Goal: Information Seeking & Learning: Learn about a topic

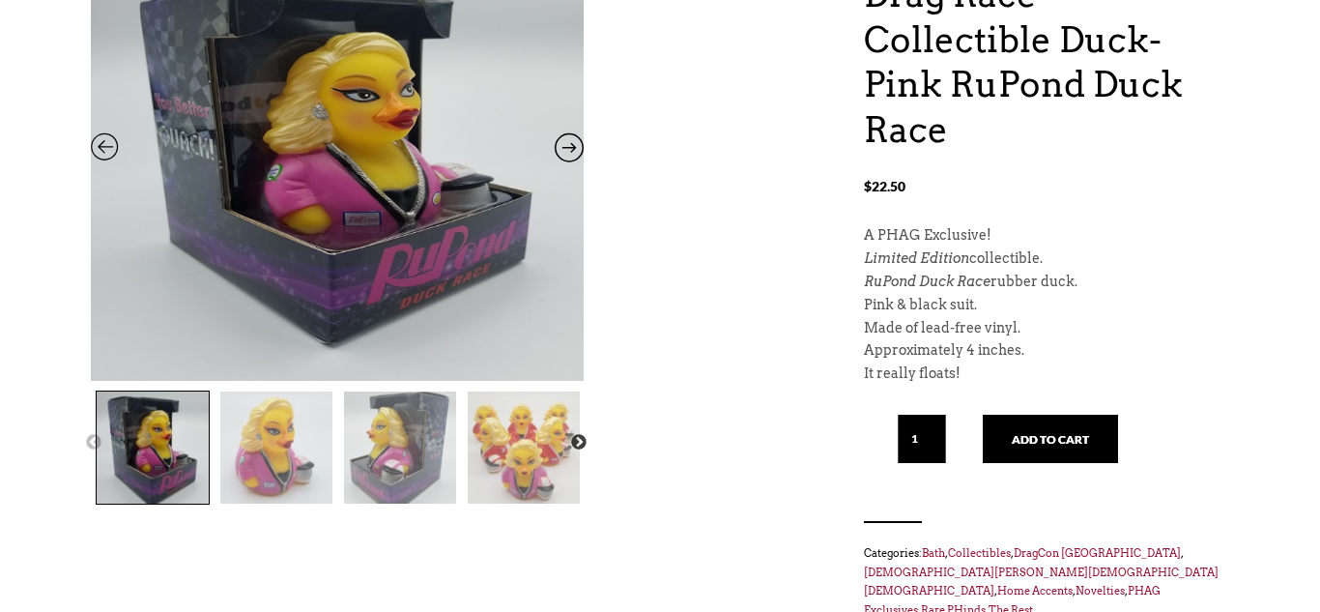
scroll to position [297, 0]
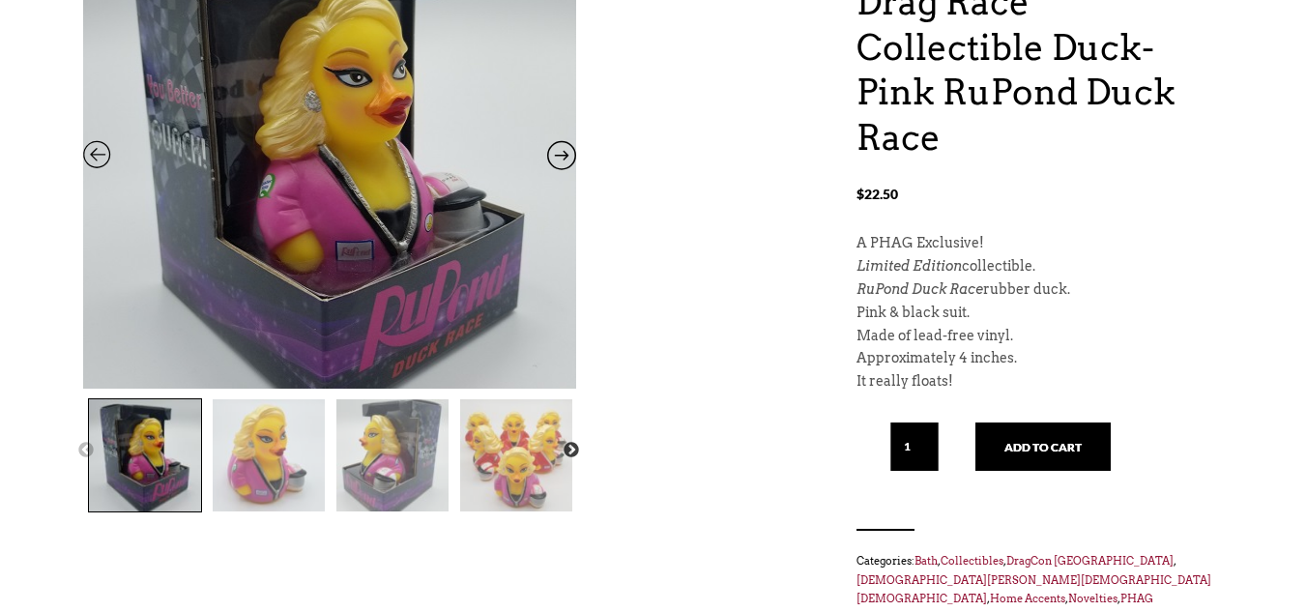
click at [466, 167] on img at bounding box center [329, 160] width 493 height 638
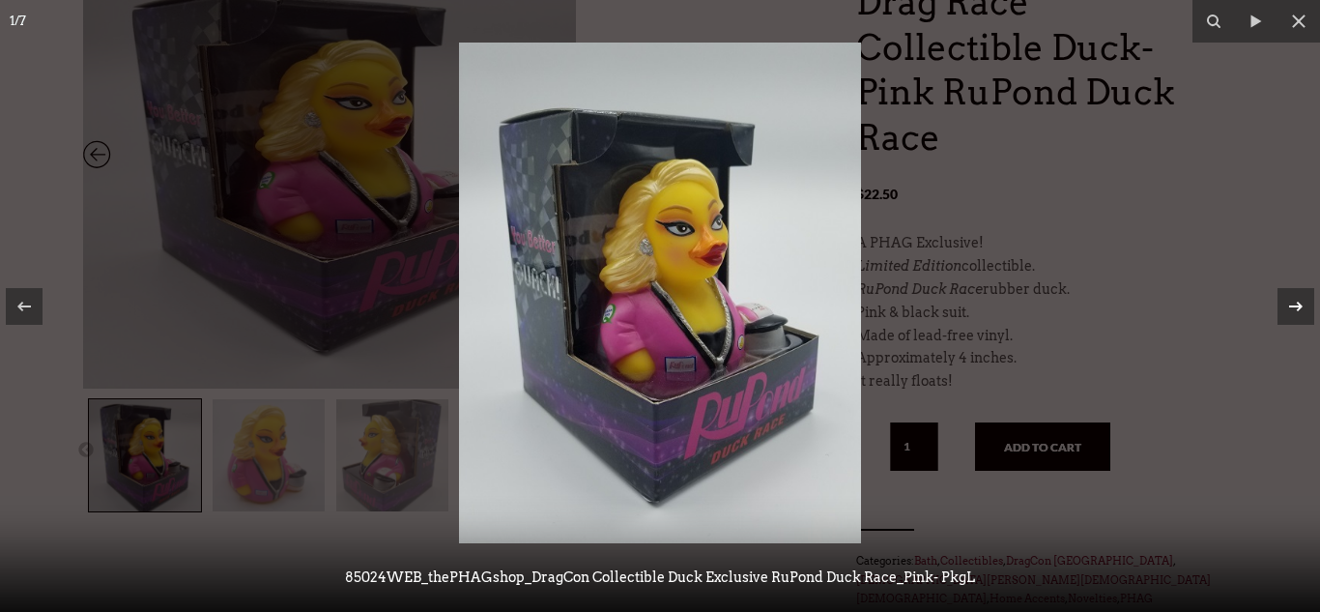
click at [1297, 313] on icon at bounding box center [1295, 306] width 23 height 23
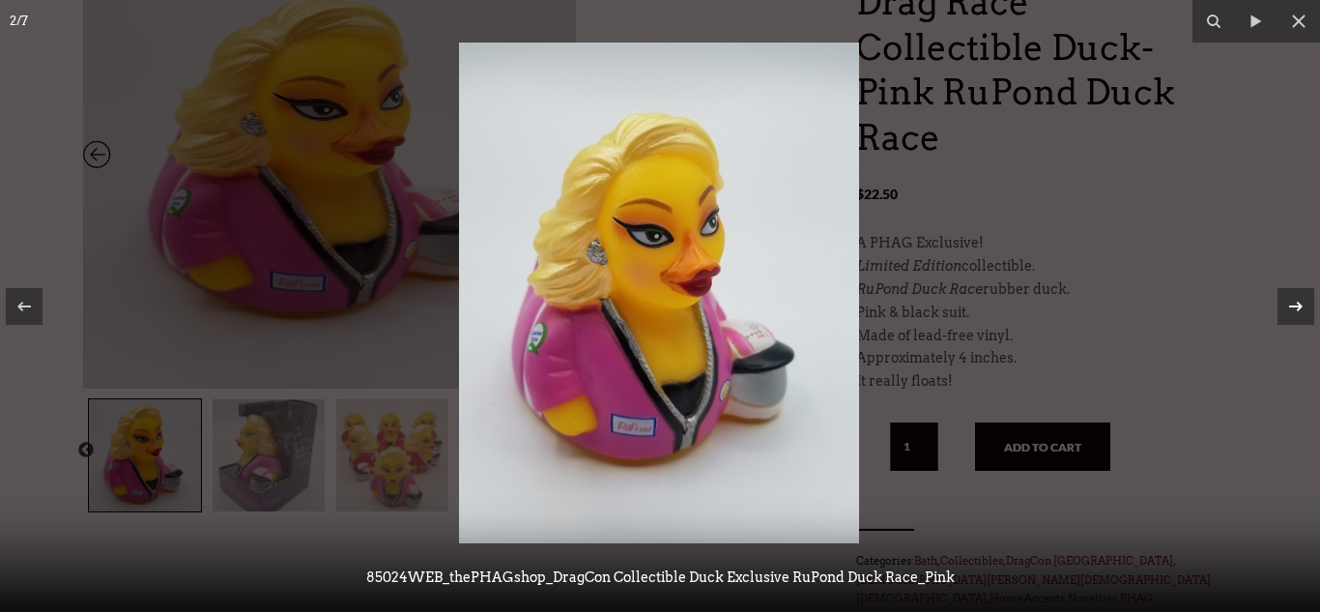
click at [1297, 313] on icon at bounding box center [1295, 306] width 23 height 23
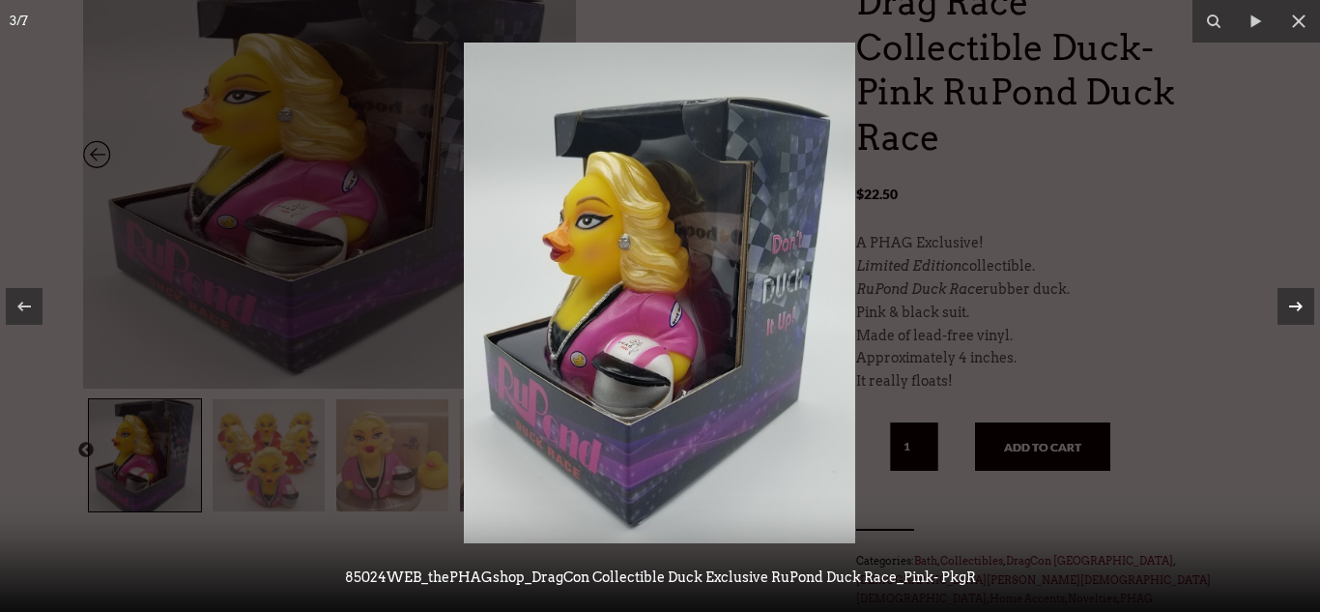
click at [1296, 313] on icon at bounding box center [1295, 306] width 23 height 23
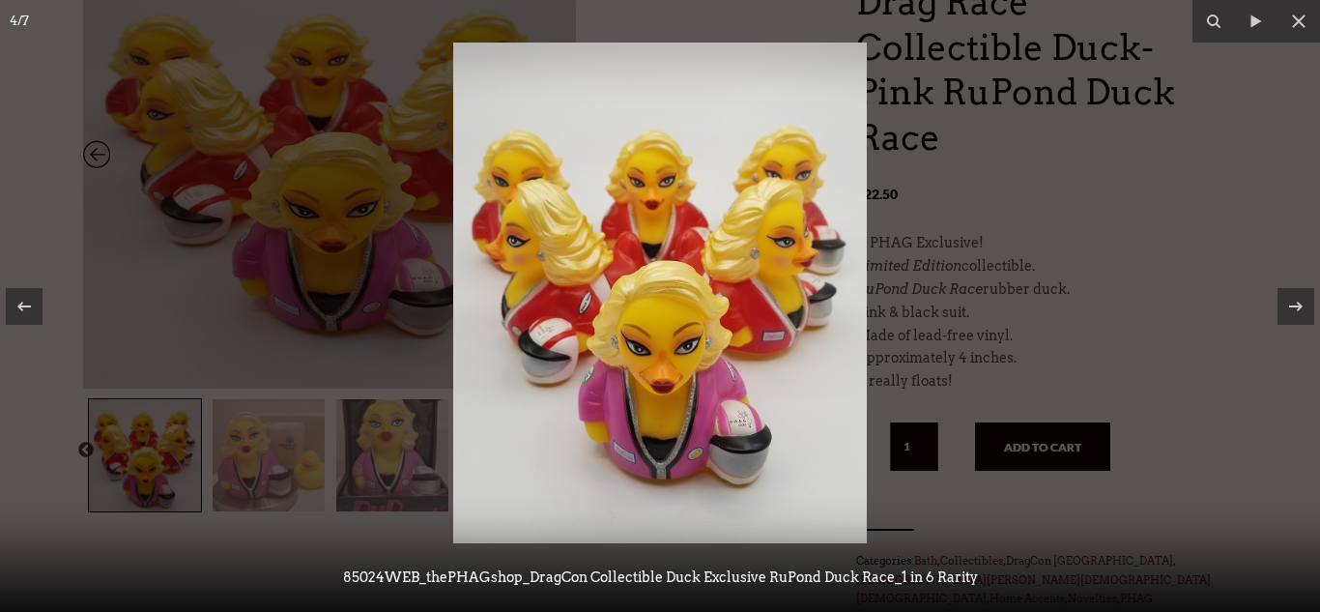
click at [1084, 153] on div at bounding box center [660, 306] width 1320 height 612
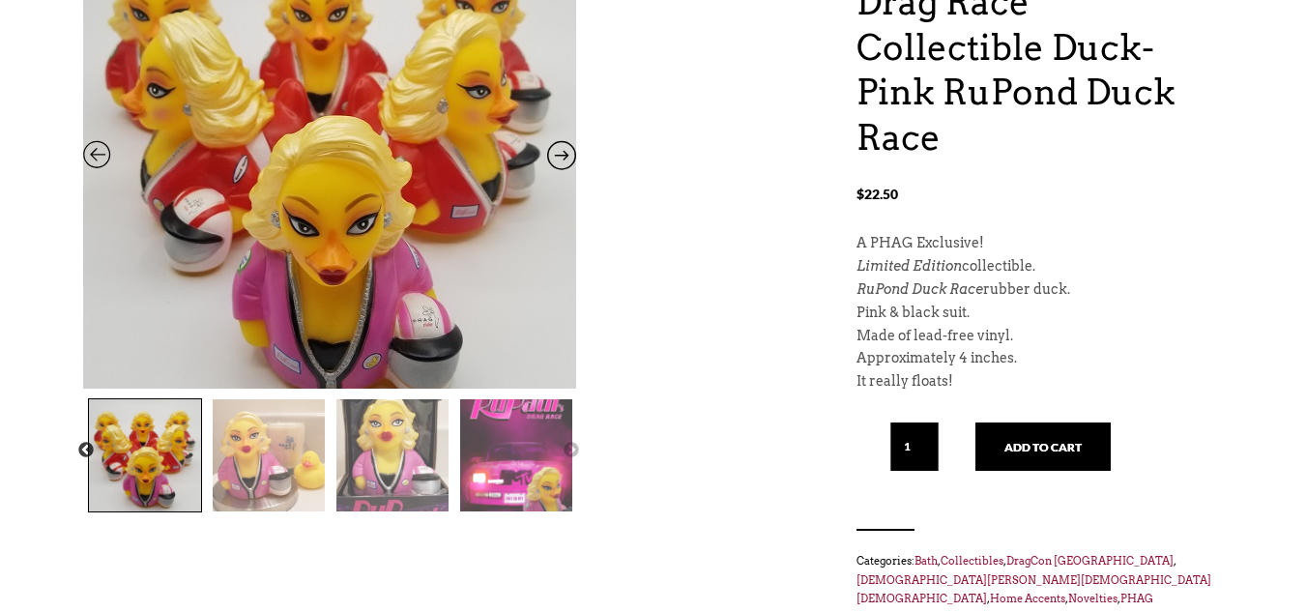
click at [412, 173] on img at bounding box center [329, 157] width 493 height 638
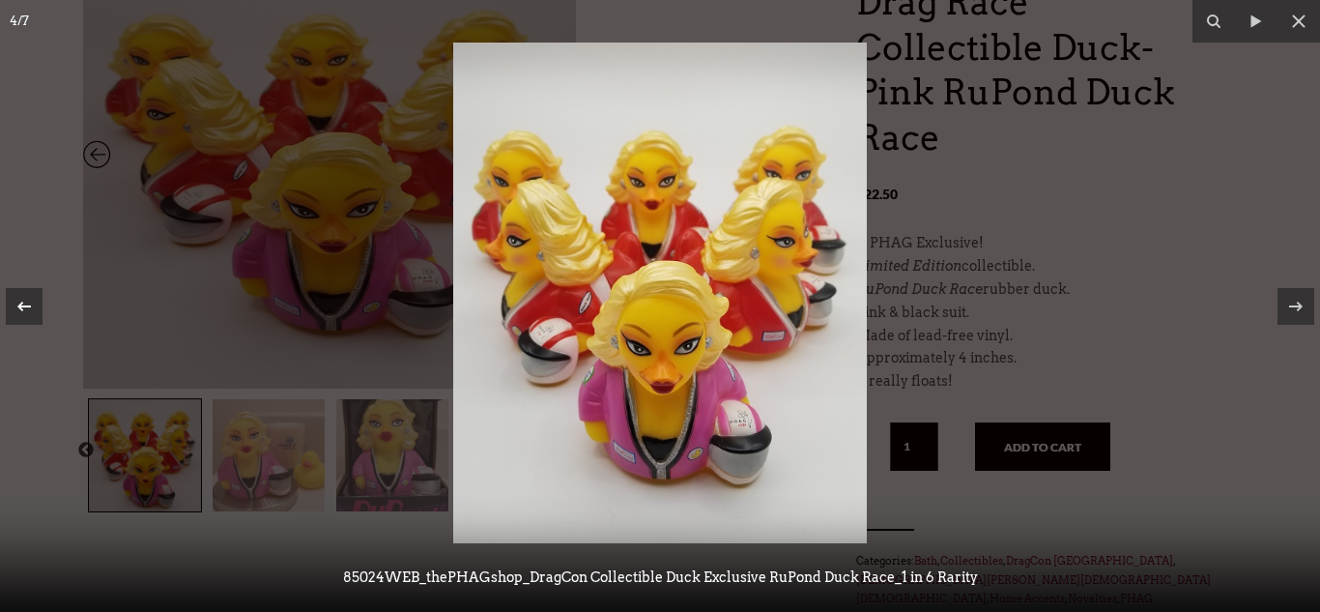
click at [27, 308] on icon at bounding box center [24, 306] width 23 height 23
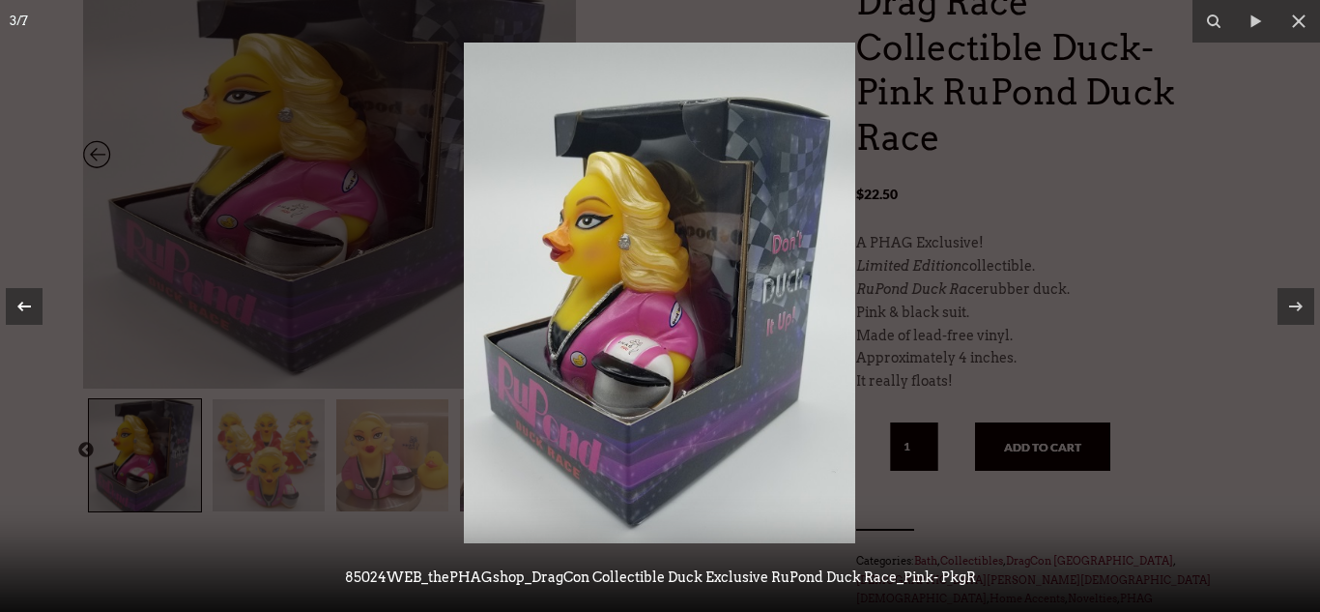
click at [27, 308] on icon at bounding box center [24, 306] width 23 height 23
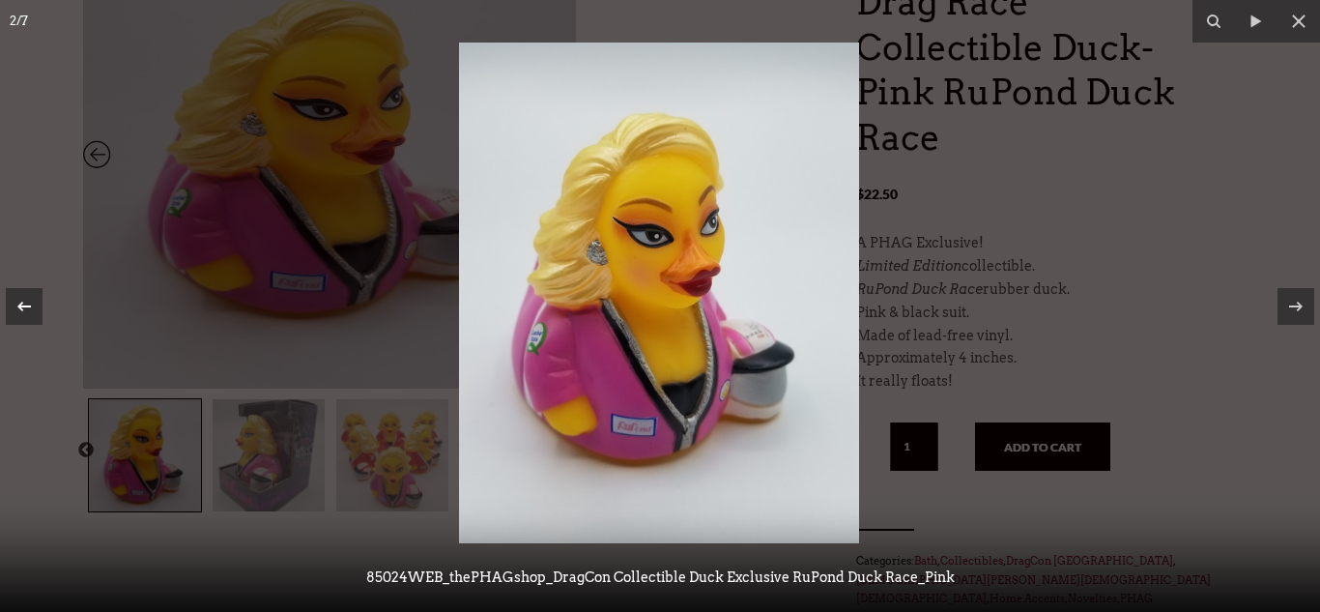
click at [36, 294] on div at bounding box center [24, 306] width 37 height 37
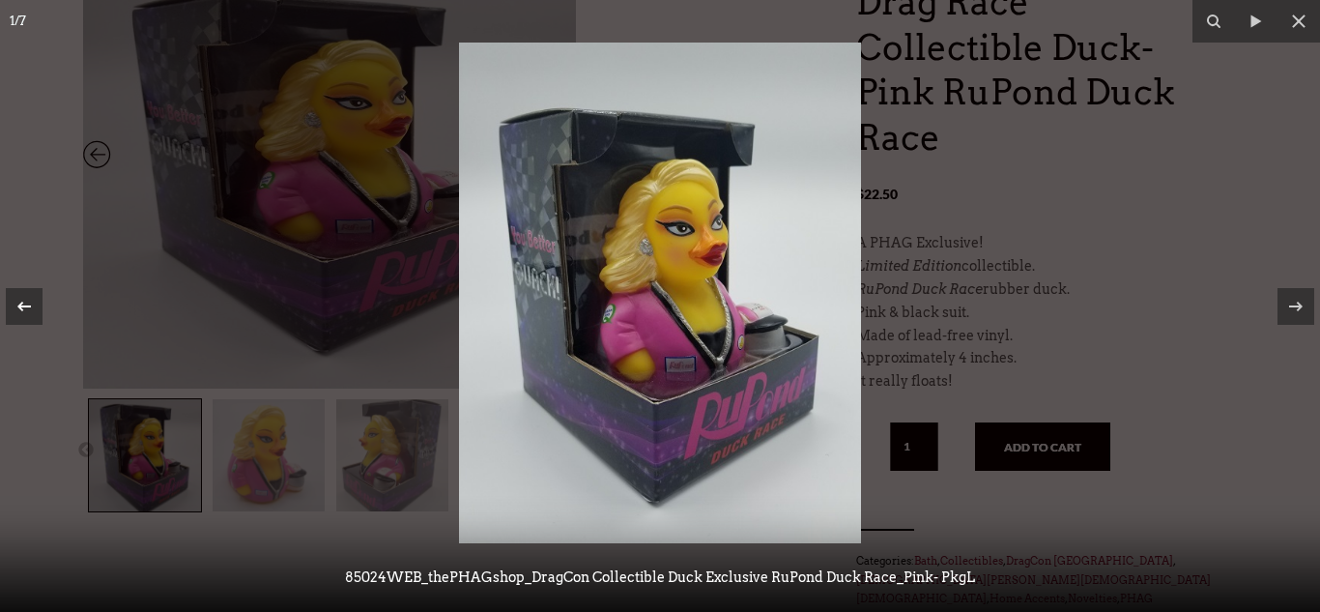
click at [36, 294] on div at bounding box center [24, 306] width 37 height 37
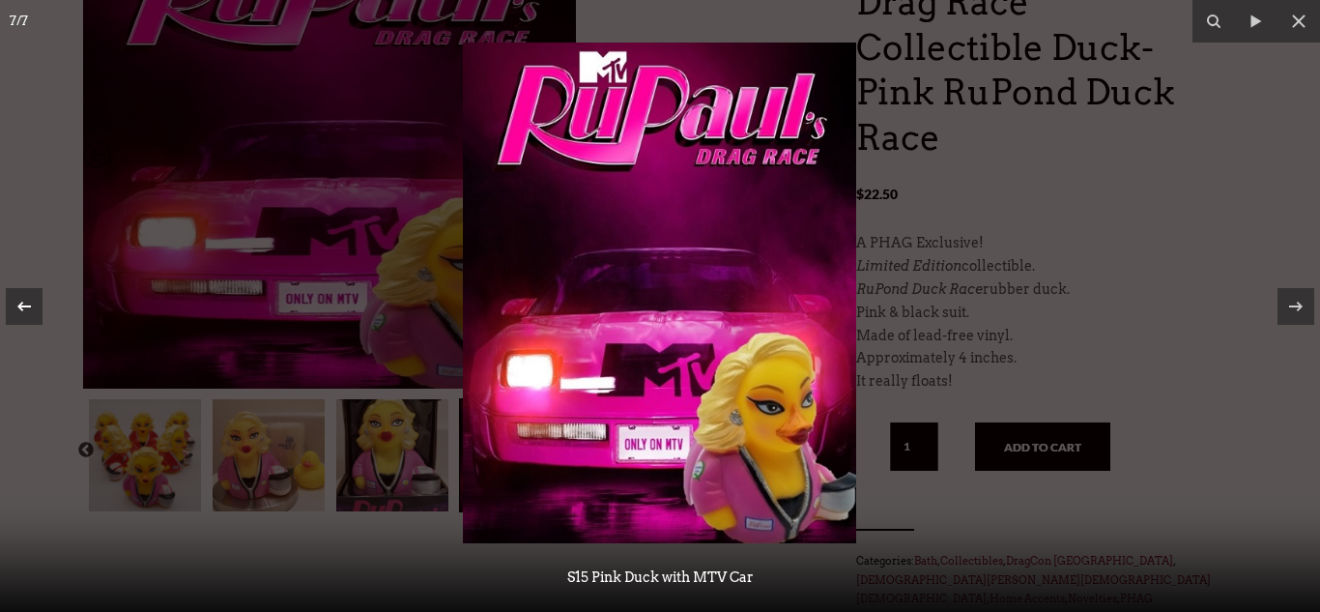
click at [36, 295] on div at bounding box center [24, 306] width 37 height 37
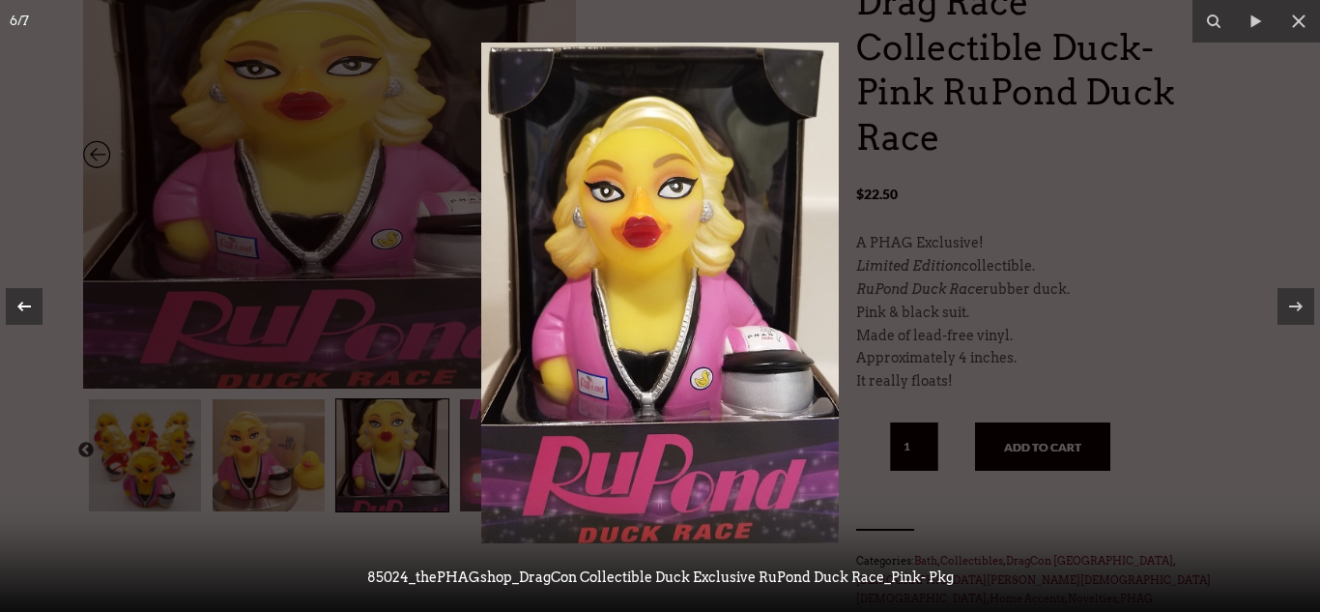
click at [37, 295] on div at bounding box center [24, 306] width 37 height 37
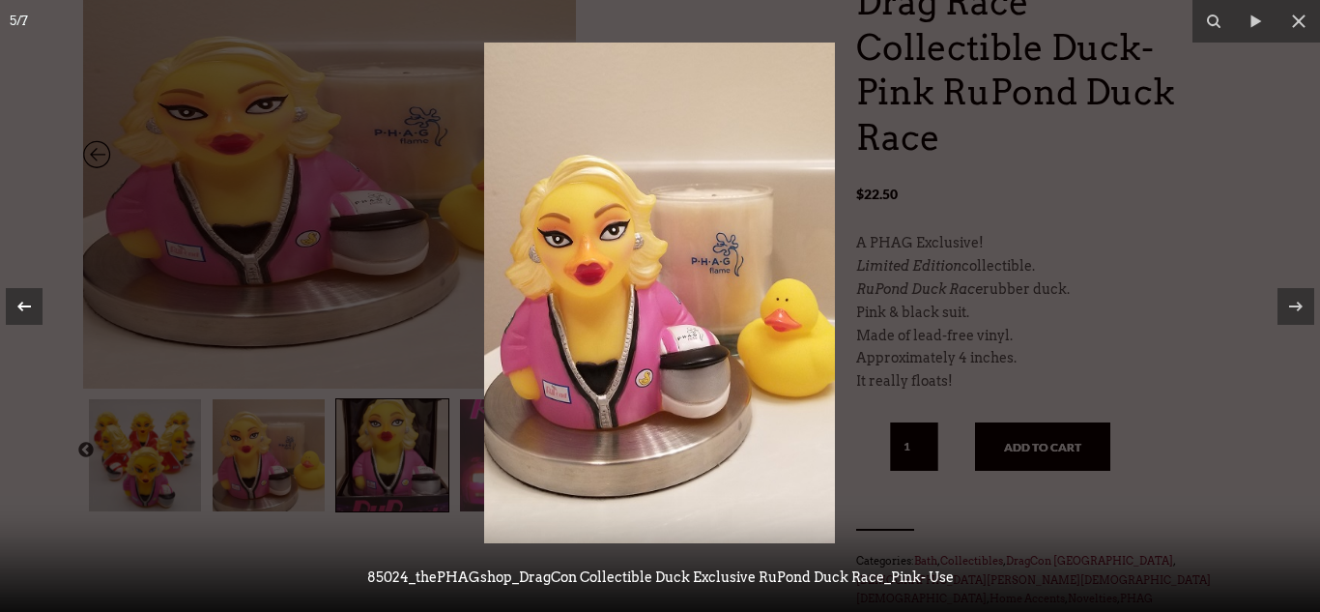
click at [0, 322] on button at bounding box center [34, 306] width 68 height 97
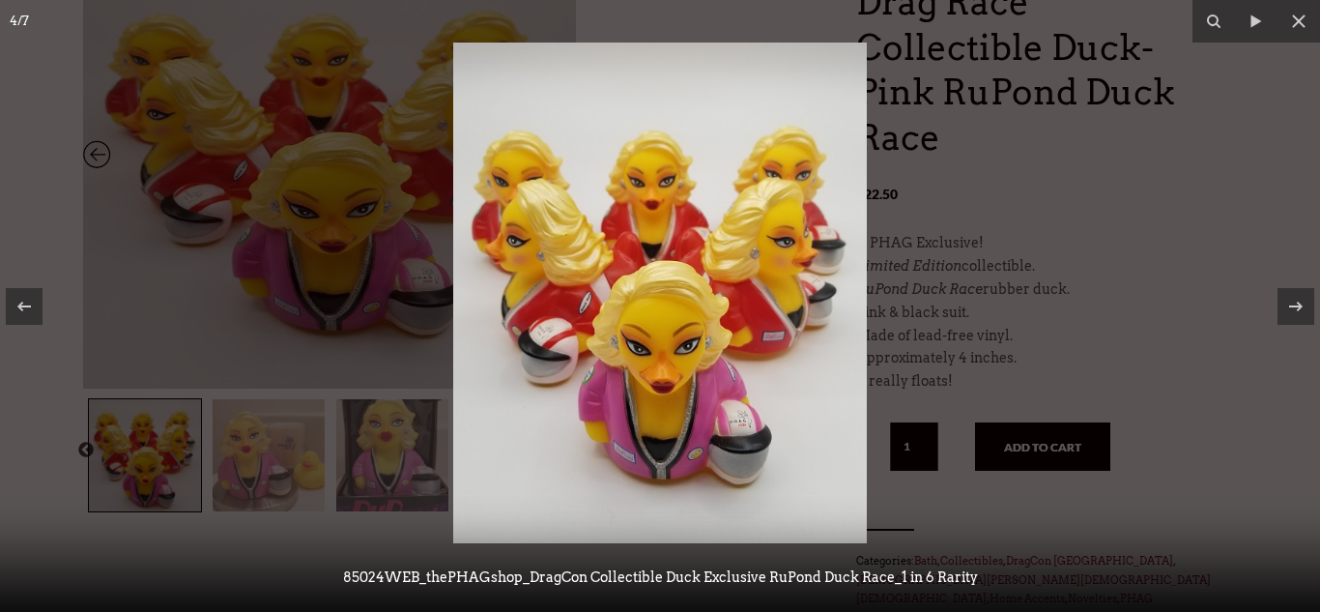
click at [1, 393] on div at bounding box center [660, 306] width 1320 height 612
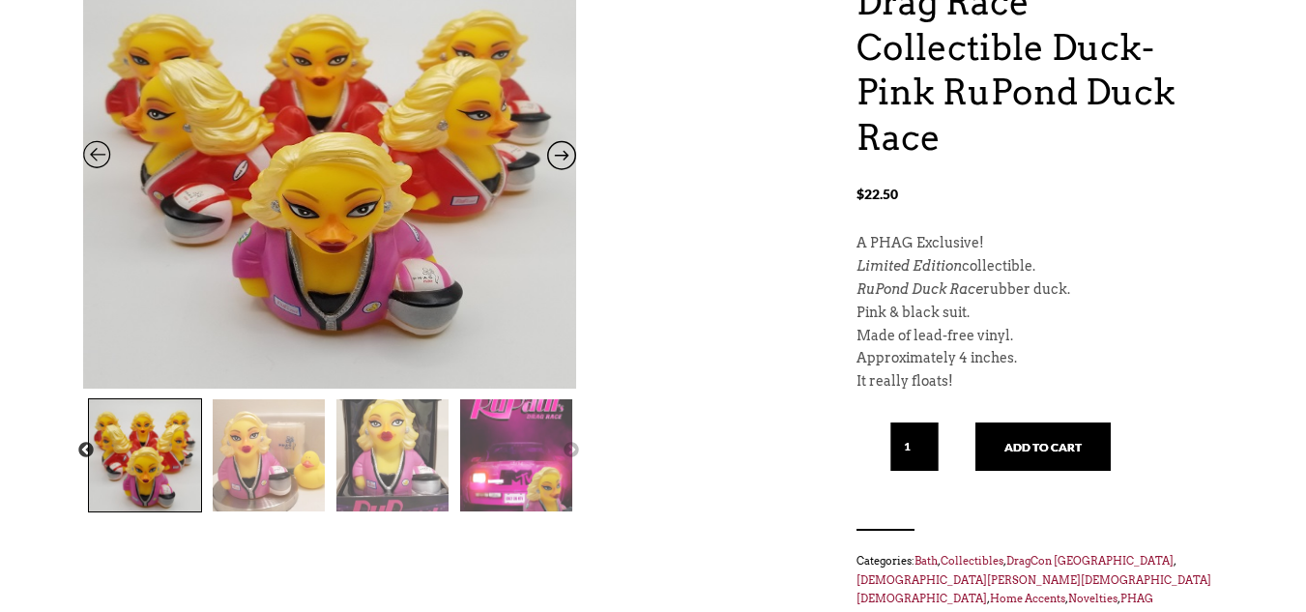
click at [248, 477] on img at bounding box center [269, 455] width 112 height 112
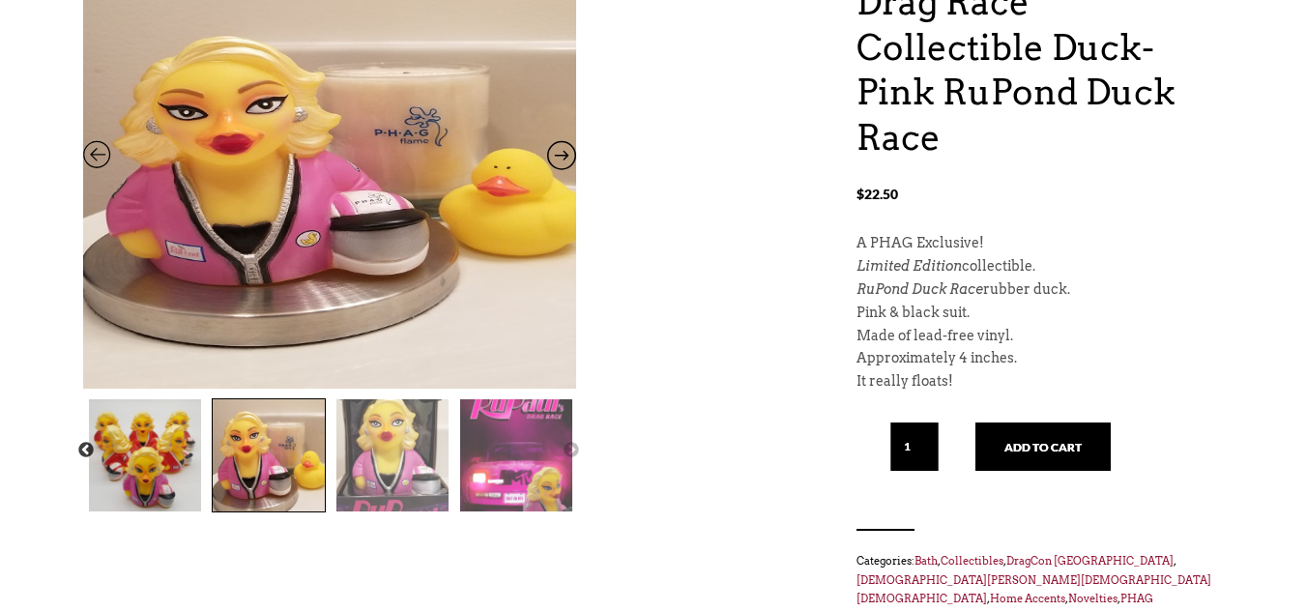
drag, startPoint x: 331, startPoint y: 187, endPoint x: 430, endPoint y: 212, distance: 101.7
click at [430, 212] on img at bounding box center [329, 204] width 493 height 638
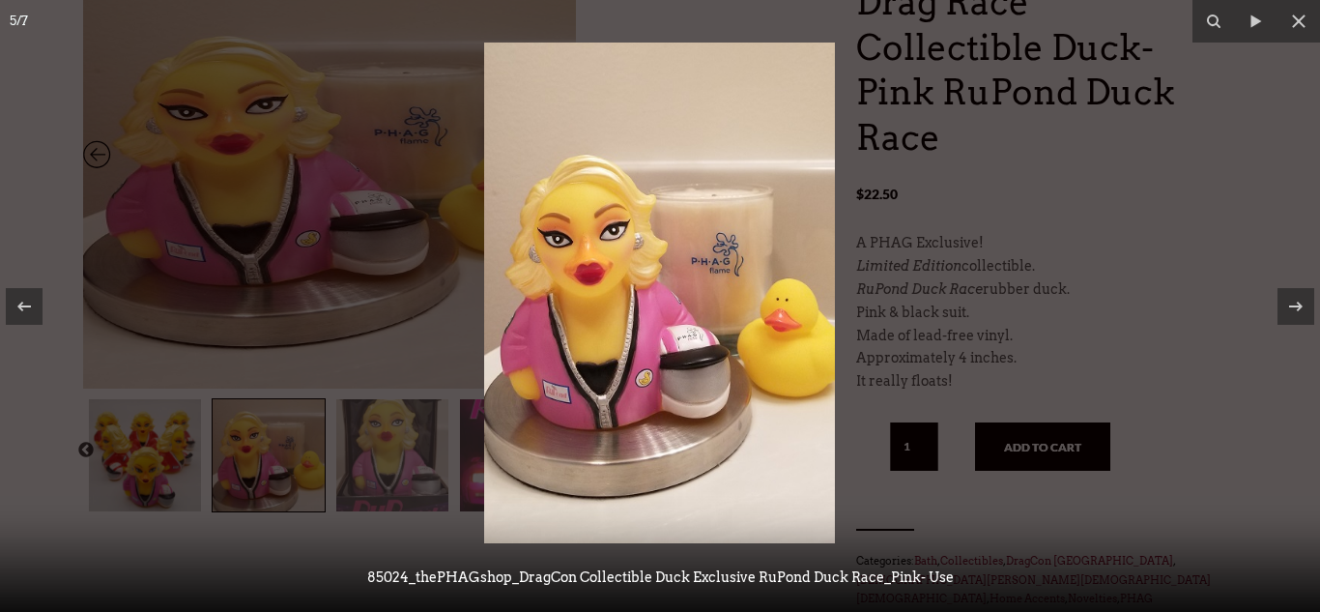
drag, startPoint x: 430, startPoint y: 212, endPoint x: 646, endPoint y: 236, distance: 216.9
click at [646, 236] on div at bounding box center [660, 306] width 1320 height 612
drag, startPoint x: 646, startPoint y: 237, endPoint x: 528, endPoint y: 33, distance: 235.5
click at [528, 43] on img at bounding box center [659, 293] width 351 height 501
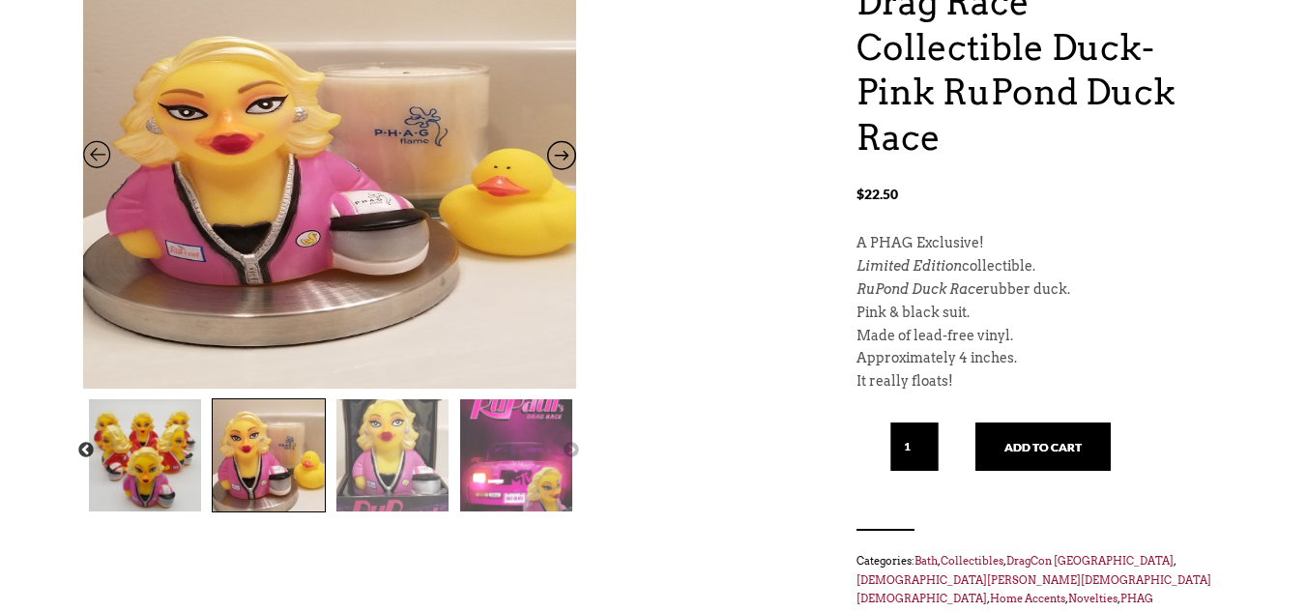
drag, startPoint x: 346, startPoint y: 160, endPoint x: 328, endPoint y: 430, distance: 270.3
click at [328, 430] on div "Previous Next" at bounding box center [329, 223] width 493 height 578
drag, startPoint x: 368, startPoint y: 439, endPoint x: 466, endPoint y: 518, distance: 125.7
click at [466, 518] on div "[PERSON_NAME] Drag Race Collectible Duck- Pink RuPond Duck Race $ 22.50 Previou…" at bounding box center [653, 312] width 1140 height 757
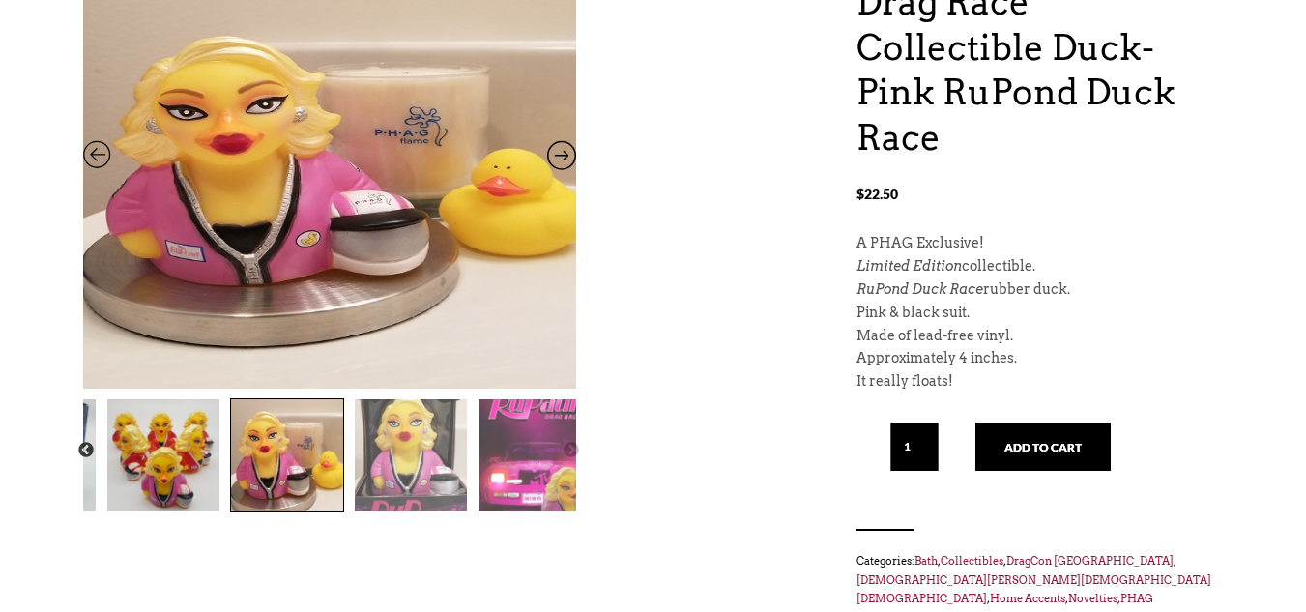
drag, startPoint x: 316, startPoint y: 463, endPoint x: 355, endPoint y: 462, distance: 38.7
click at [343, 462] on img at bounding box center [287, 455] width 112 height 112
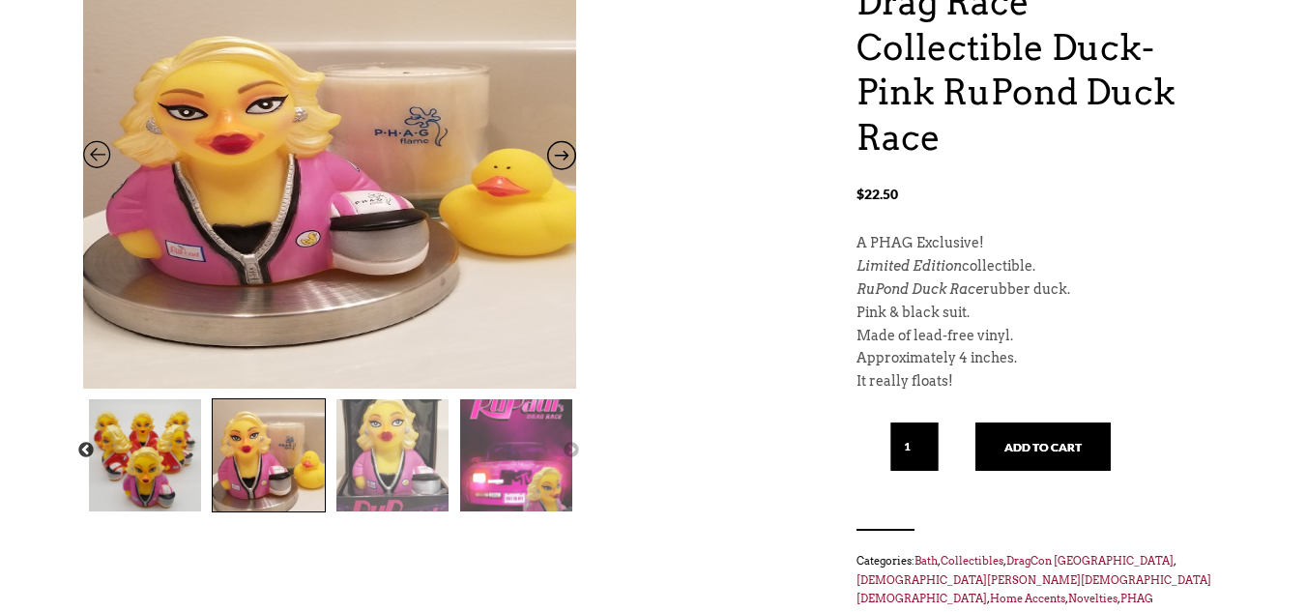
click at [355, 462] on img at bounding box center [392, 455] width 112 height 112
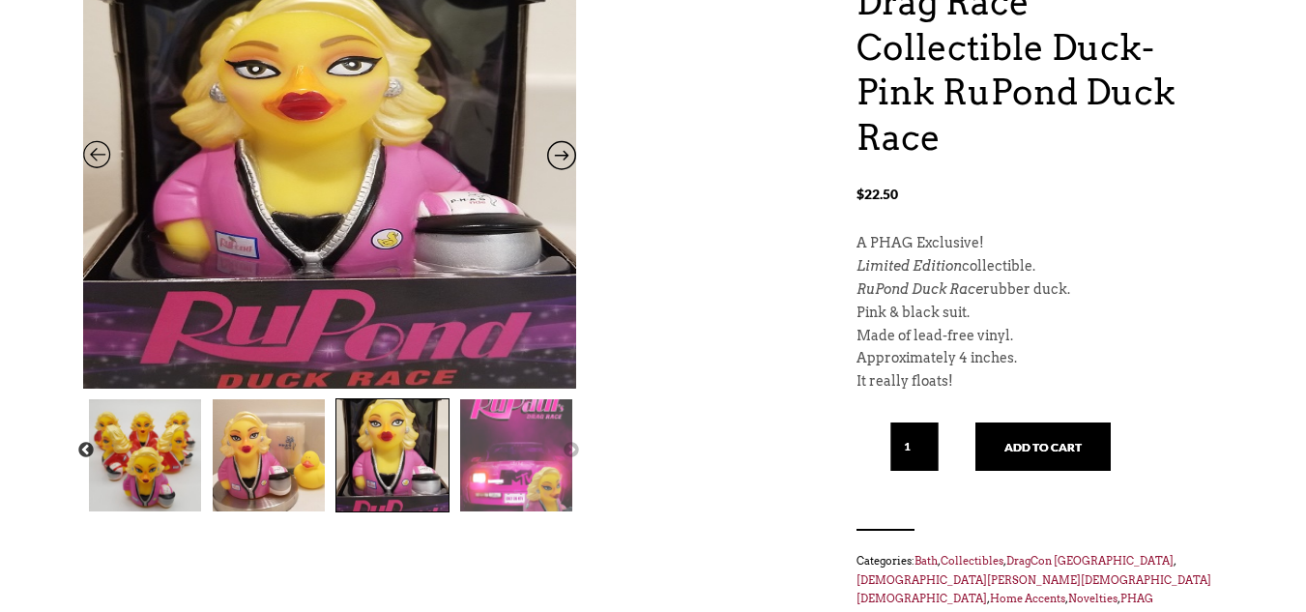
click at [355, 462] on img at bounding box center [392, 455] width 112 height 112
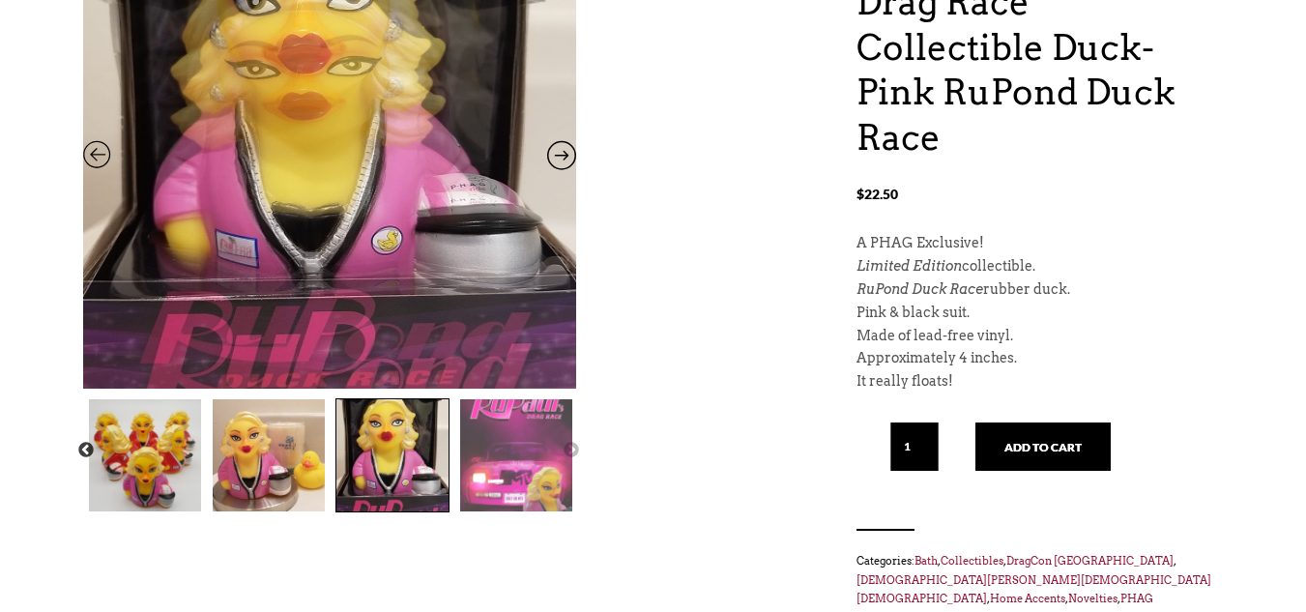
drag, startPoint x: 356, startPoint y: 462, endPoint x: 294, endPoint y: 210, distance: 259.7
click at [294, 210] on div "Previous Next" at bounding box center [329, 223] width 493 height 578
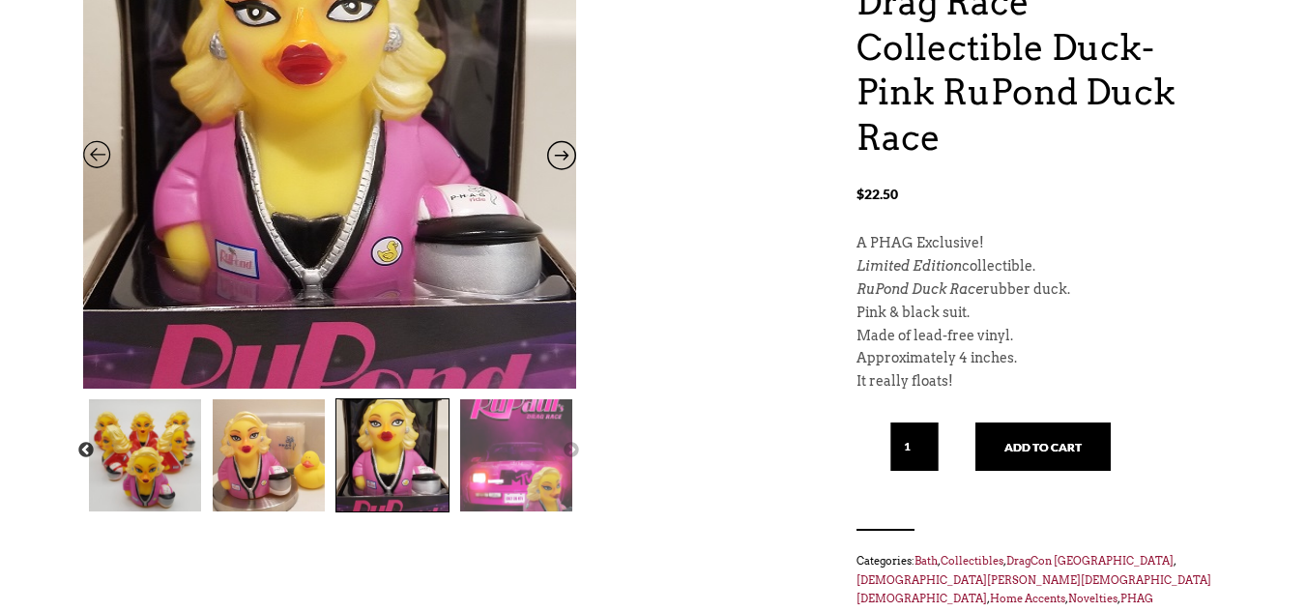
click at [294, 210] on img at bounding box center [329, 142] width 493 height 638
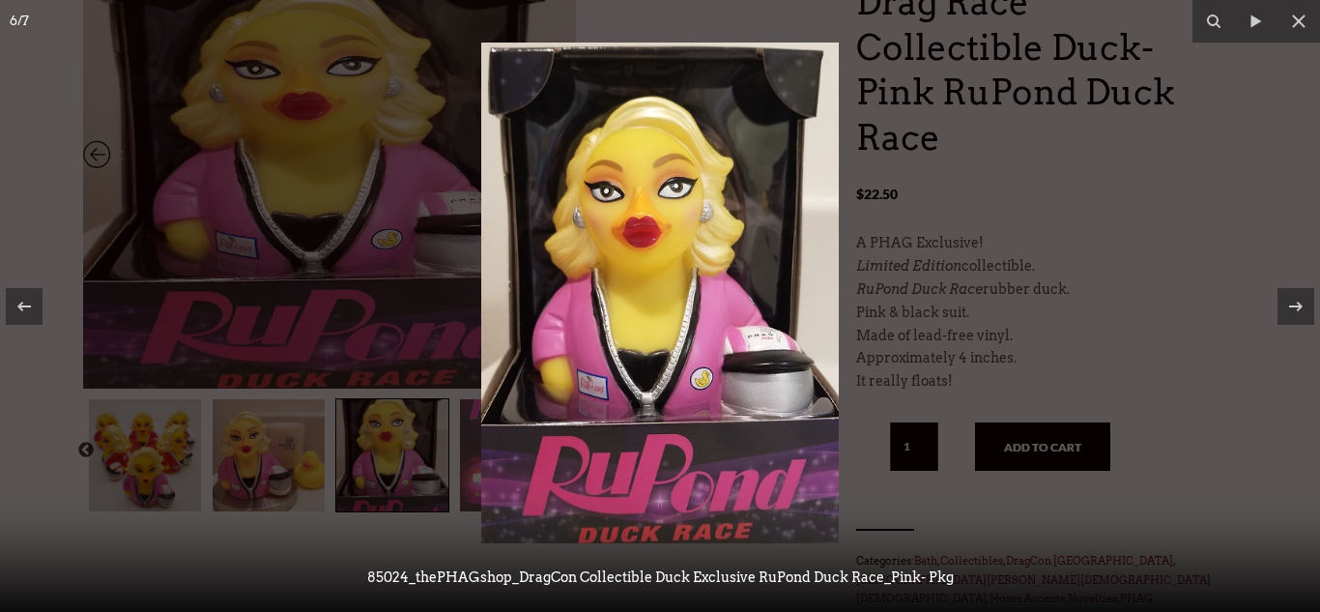
click at [700, 261] on img at bounding box center [660, 293] width 358 height 501
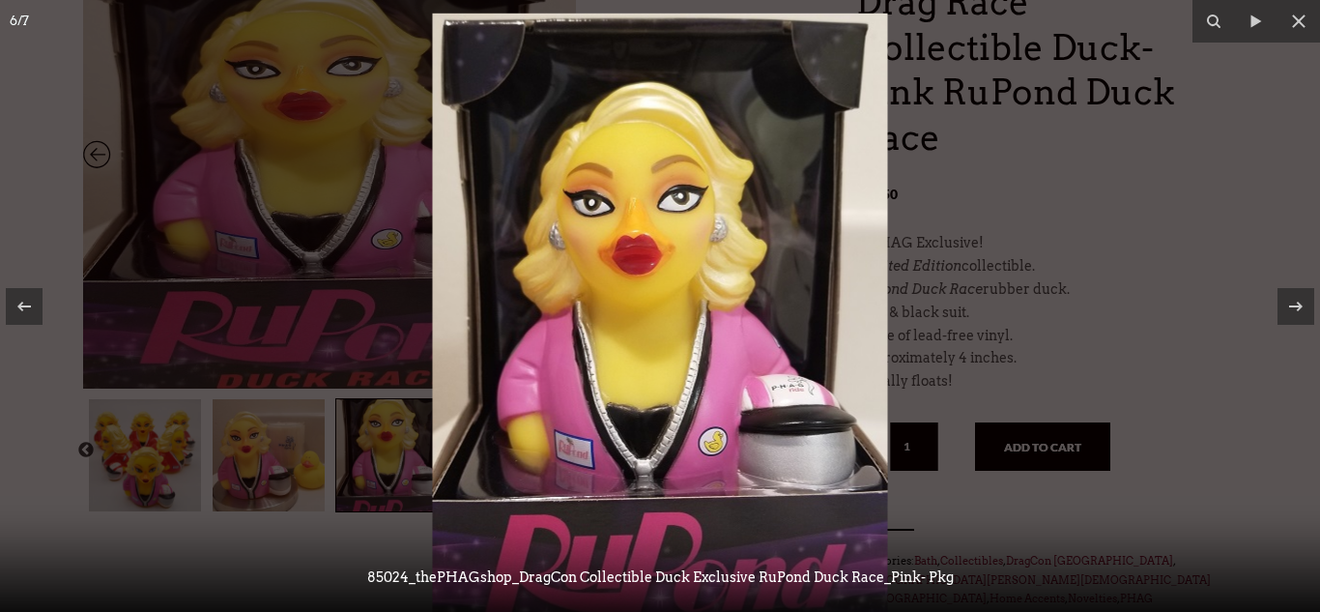
drag, startPoint x: 700, startPoint y: 261, endPoint x: 693, endPoint y: 306, distance: 45.9
click at [693, 306] on img at bounding box center [660, 333] width 455 height 638
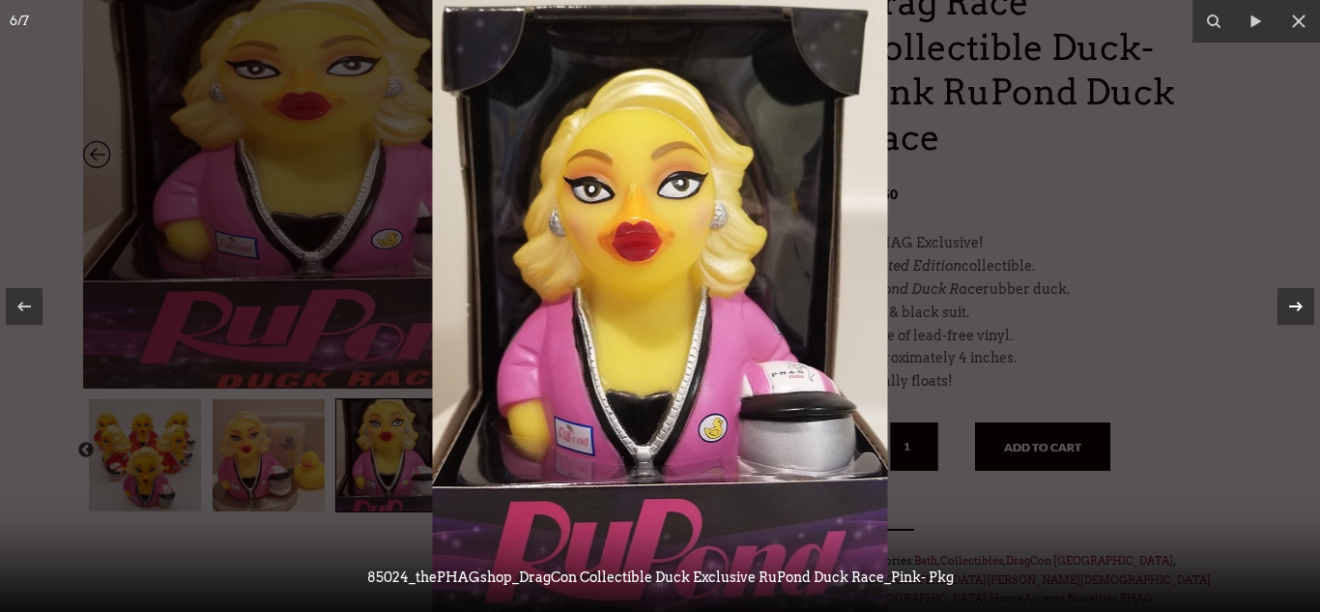
click at [1283, 294] on div at bounding box center [1296, 306] width 37 height 37
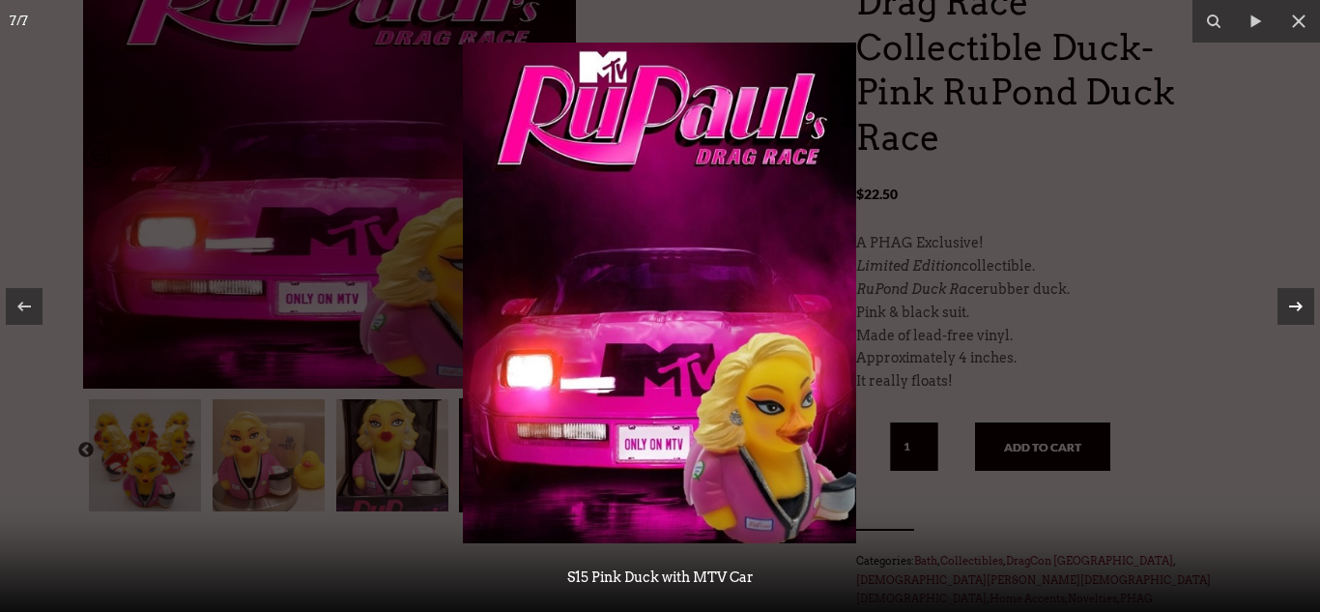
click at [1283, 294] on div at bounding box center [1296, 306] width 37 height 37
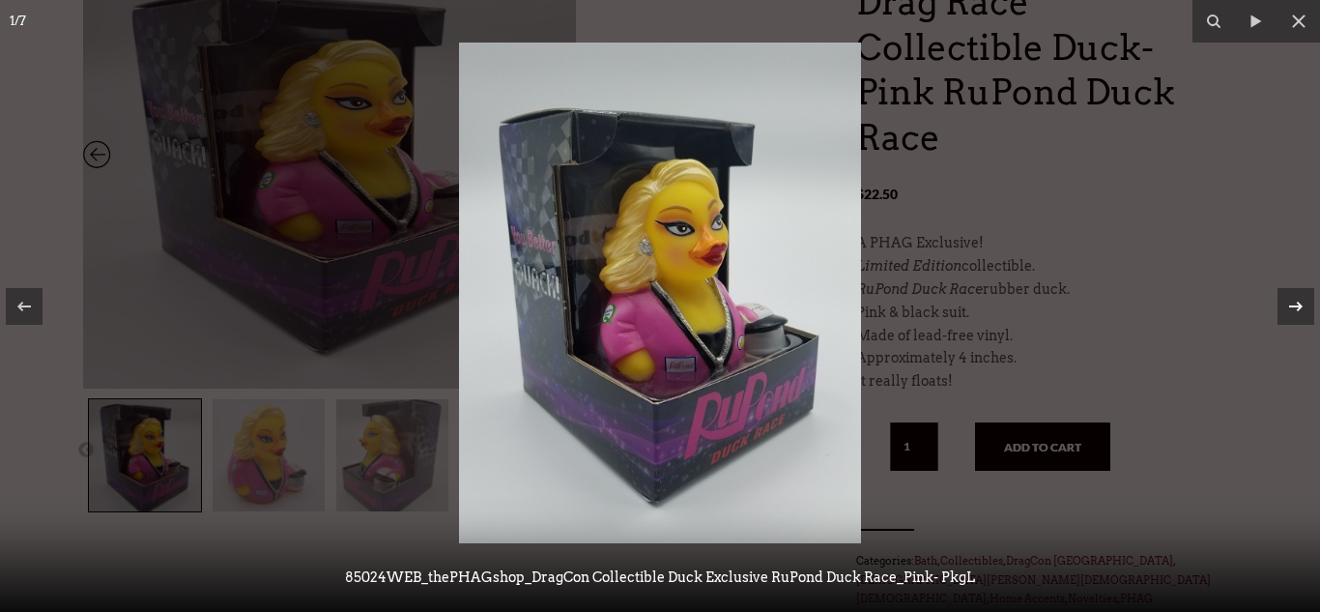
click at [1283, 293] on div at bounding box center [1296, 306] width 37 height 37
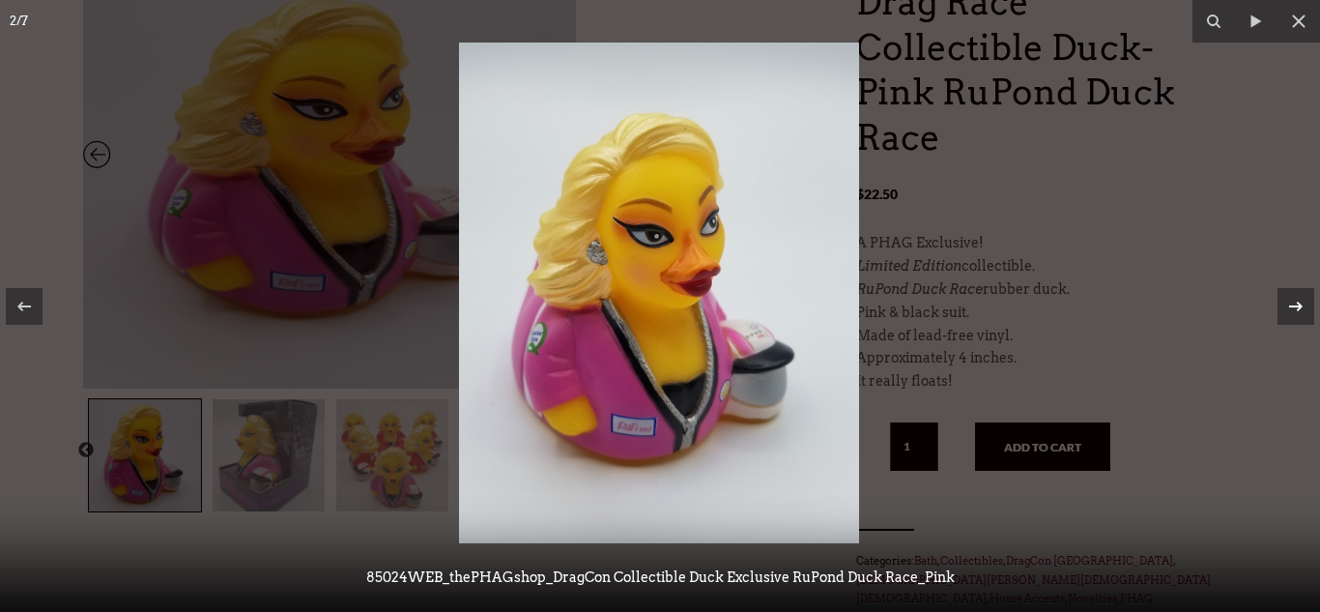
click at [1283, 293] on div at bounding box center [1296, 306] width 37 height 37
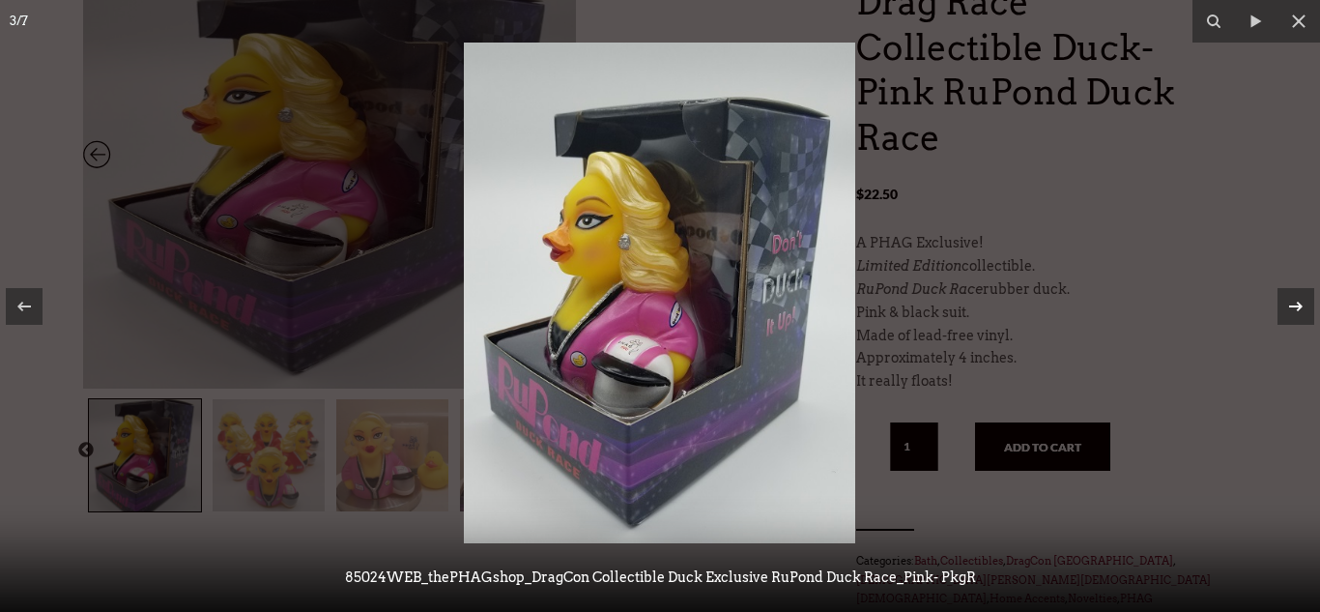
click at [1283, 294] on div at bounding box center [1296, 306] width 37 height 37
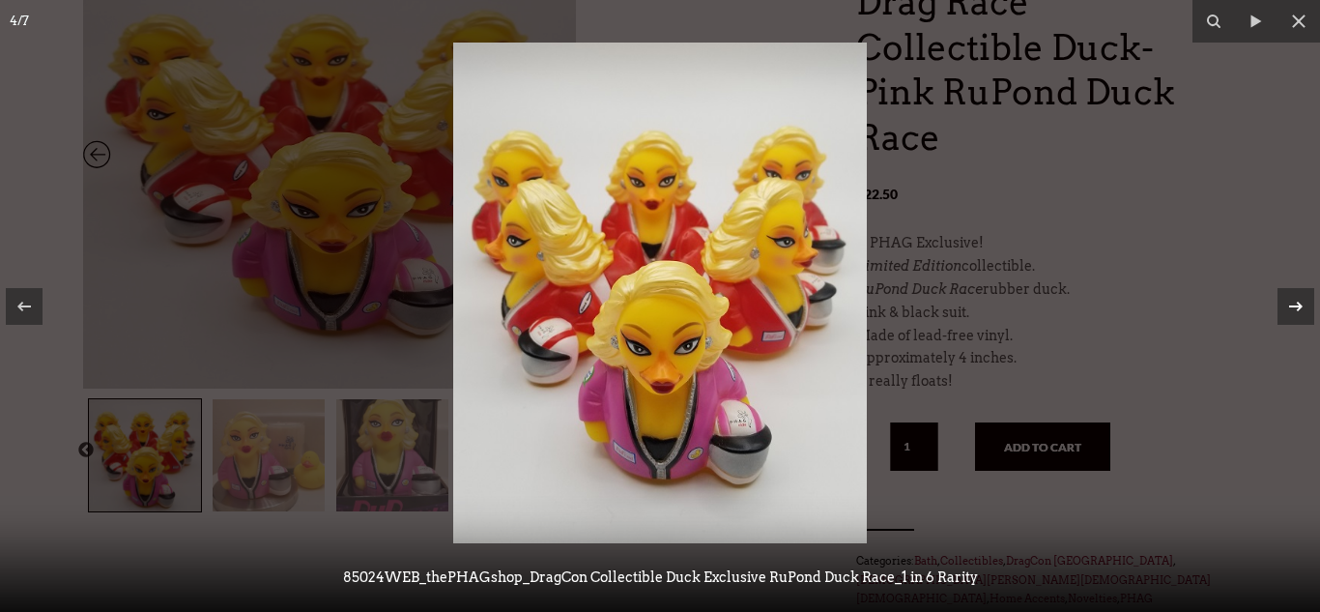
click at [1295, 314] on icon at bounding box center [1295, 306] width 23 height 23
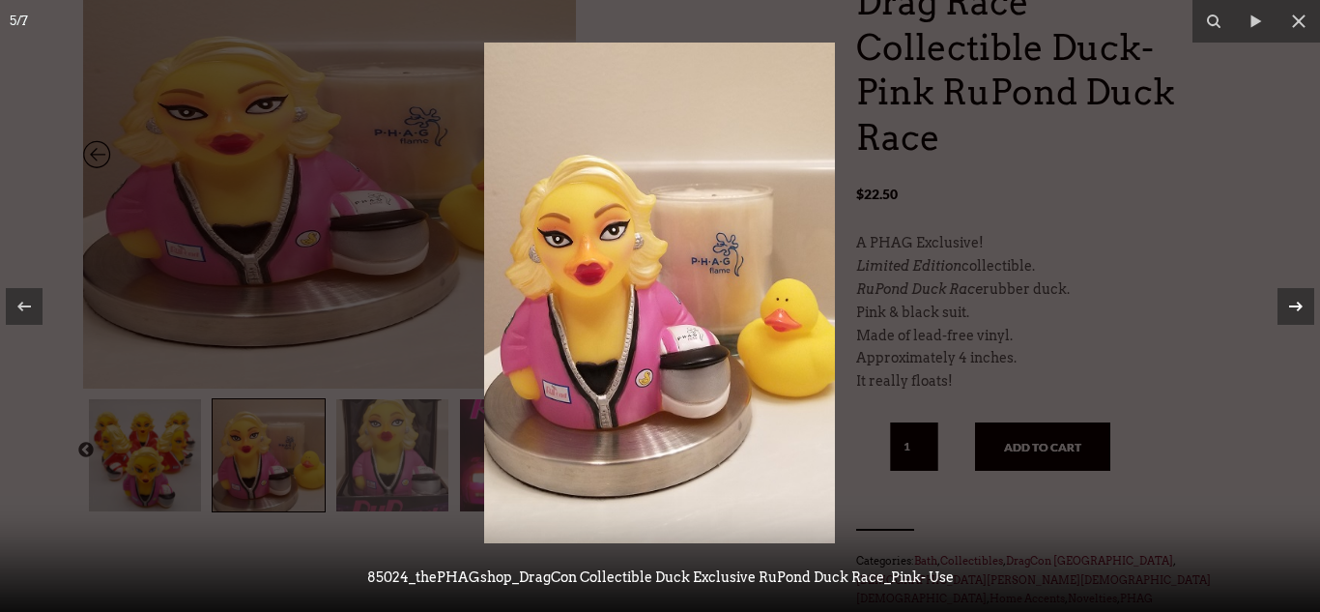
click at [1295, 314] on icon at bounding box center [1295, 306] width 23 height 23
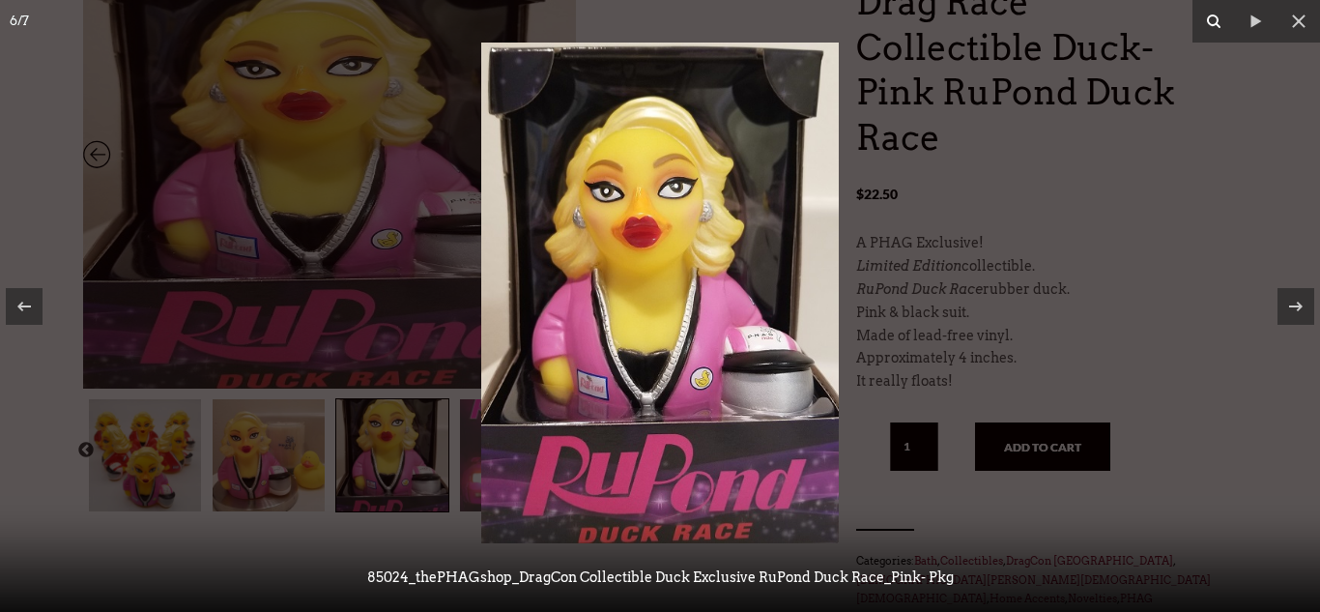
click at [1212, 25] on icon at bounding box center [1214, 21] width 14 height 14
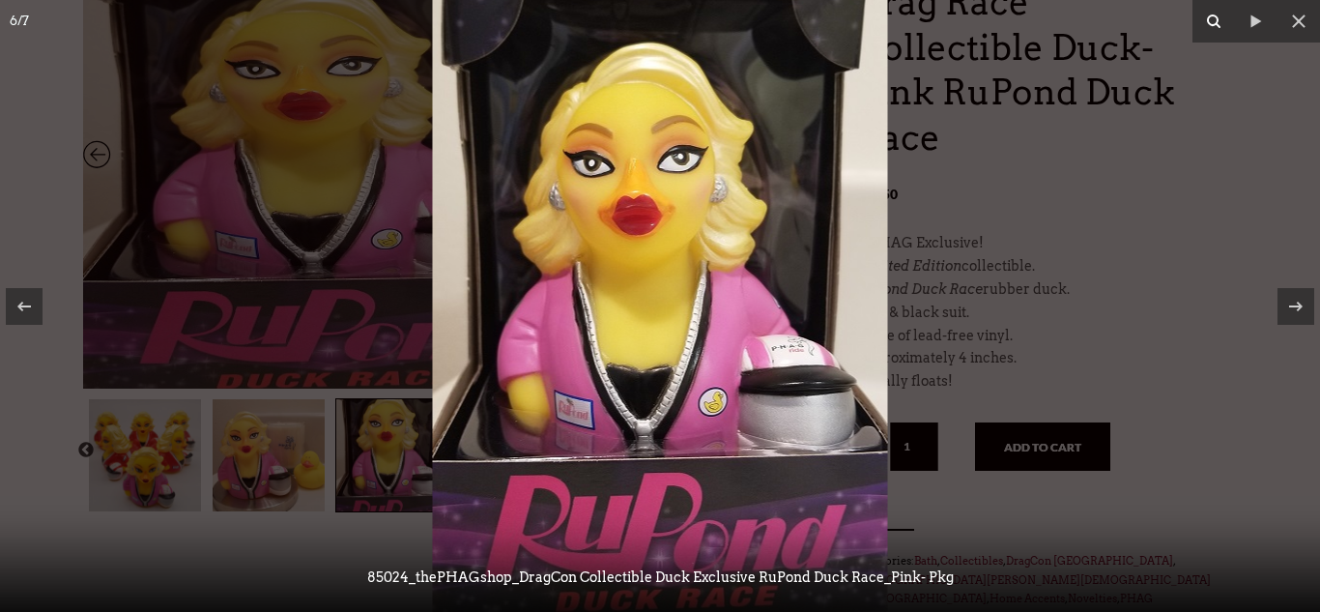
click at [1212, 24] on icon at bounding box center [1214, 21] width 14 height 14
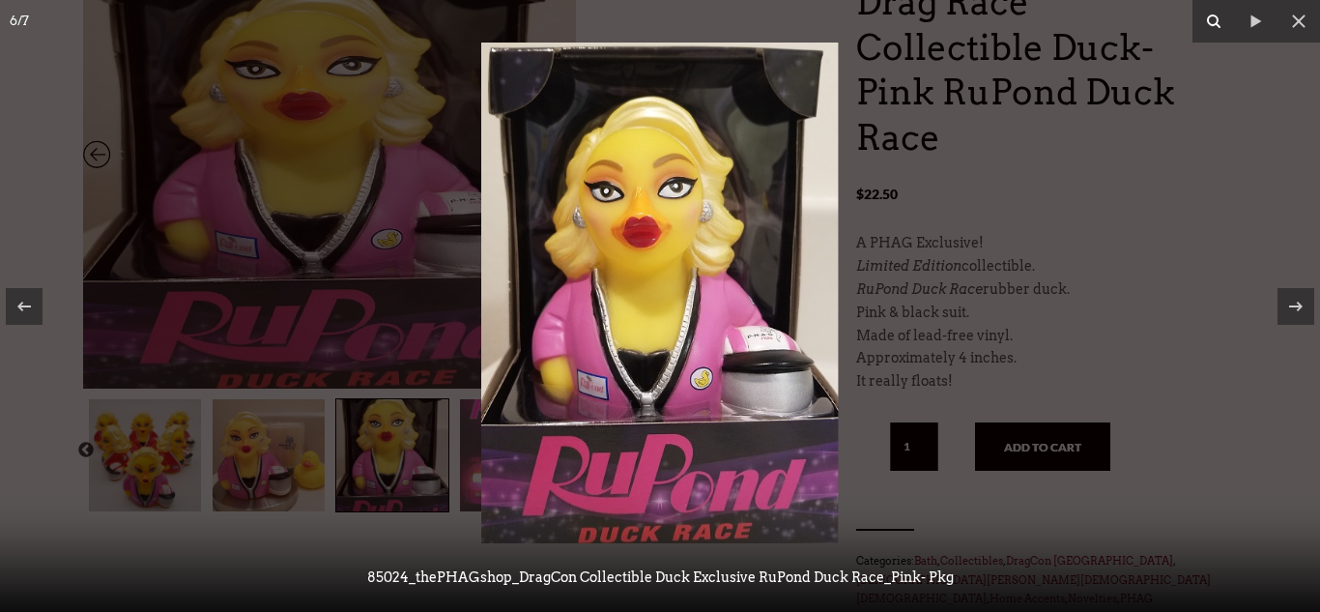
click at [1212, 24] on icon at bounding box center [1214, 21] width 14 height 14
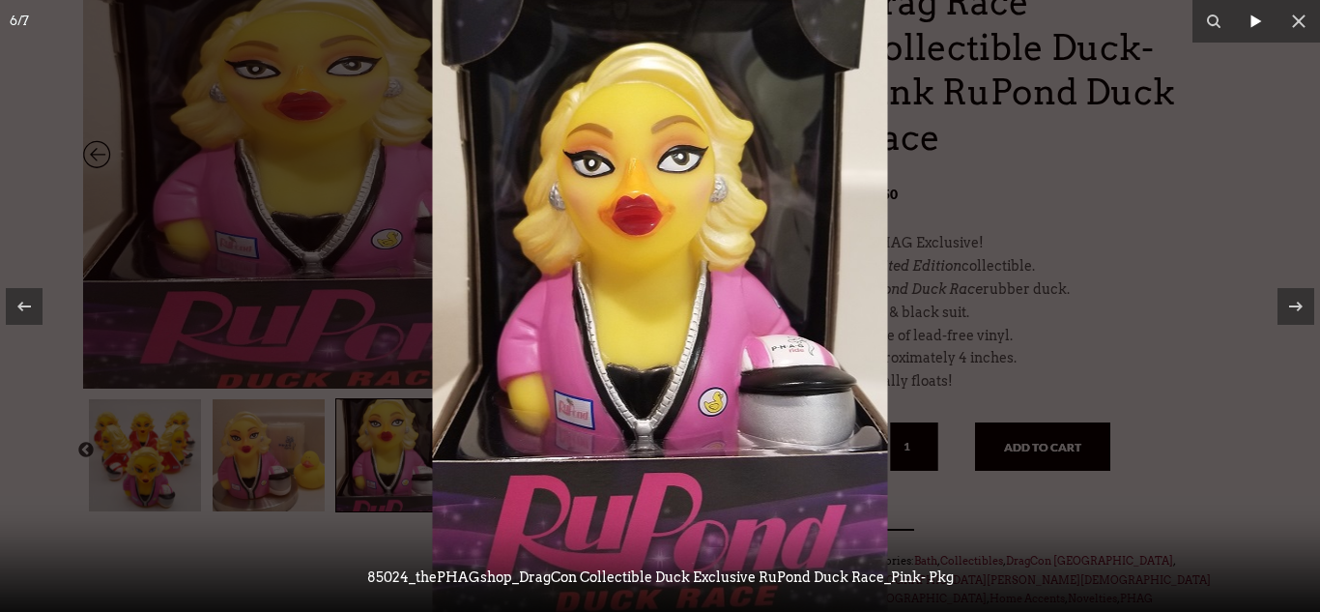
click at [1256, 22] on icon at bounding box center [1257, 20] width 11 height 13
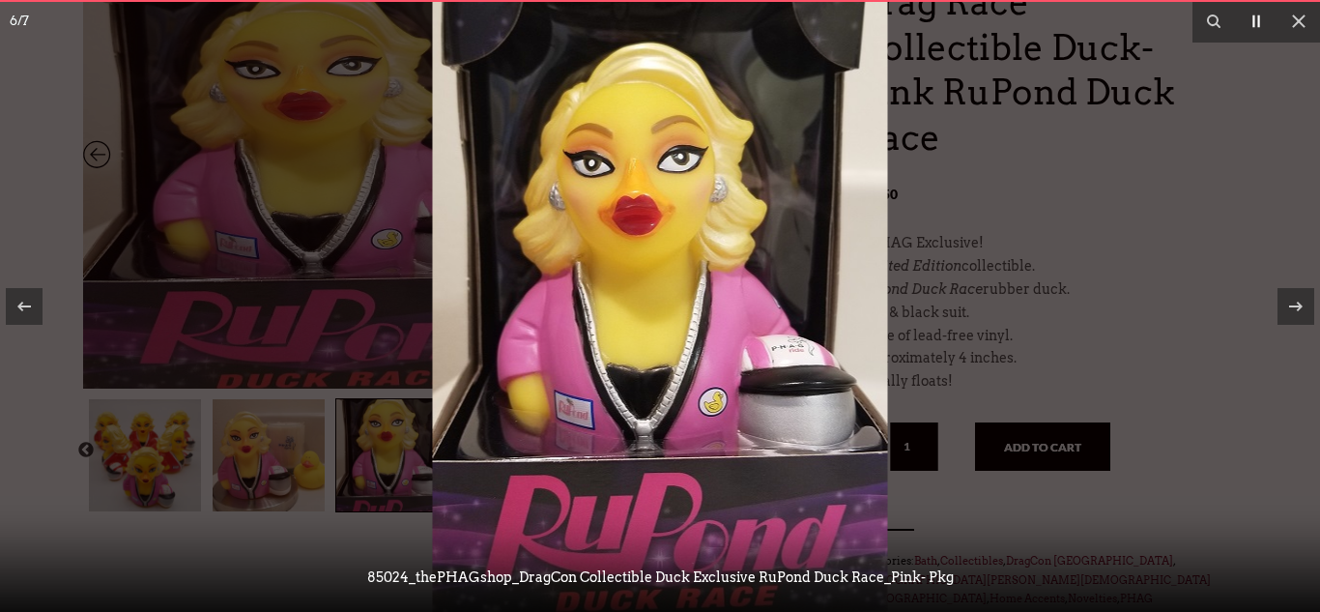
click at [1257, 23] on icon at bounding box center [1256, 21] width 23 height 23
